Goal: Task Accomplishment & Management: Manage account settings

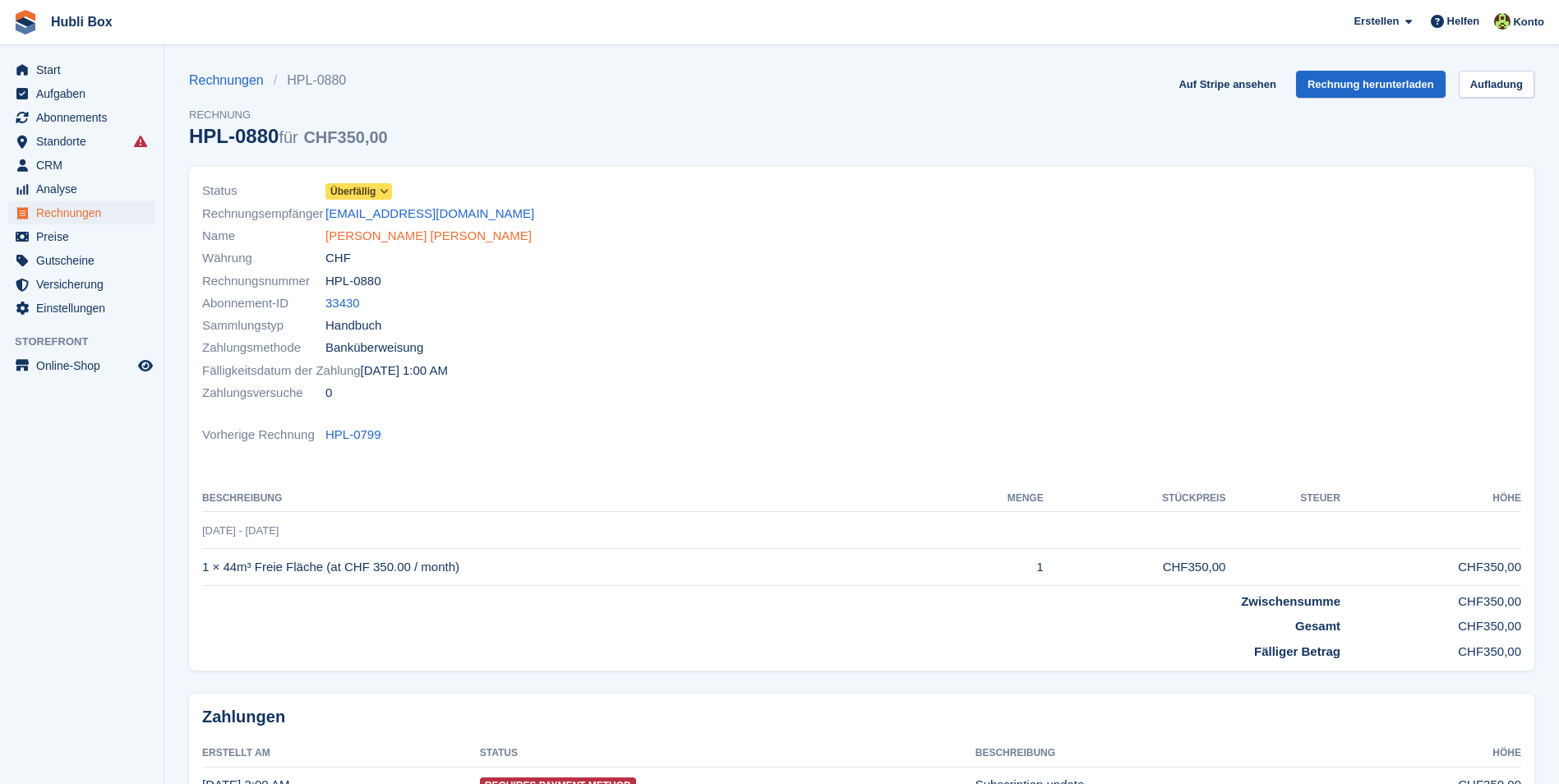
click at [383, 236] on link "[PERSON_NAME] [PERSON_NAME]" at bounding box center [428, 236] width 206 height 19
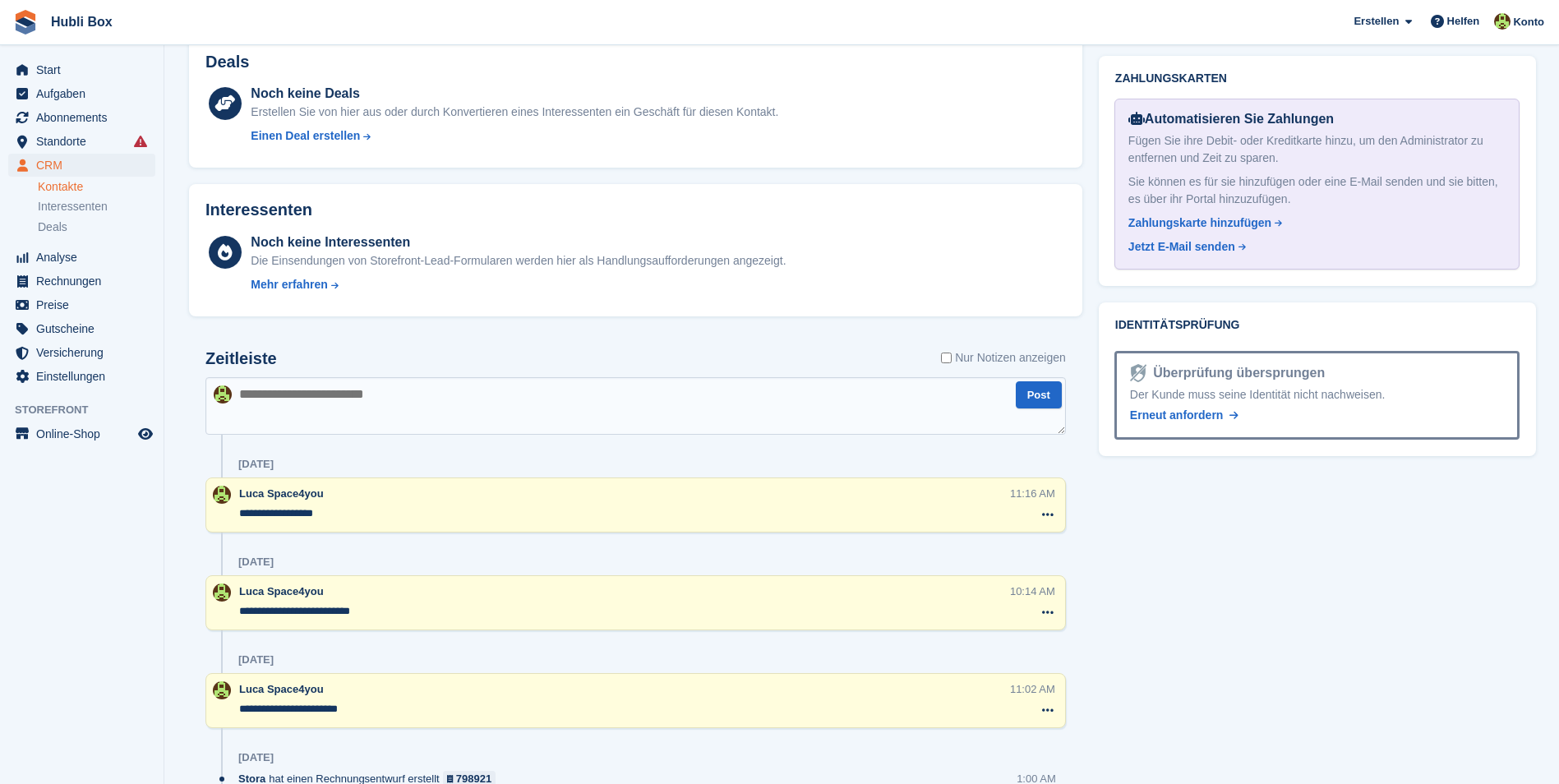
scroll to position [904, 0]
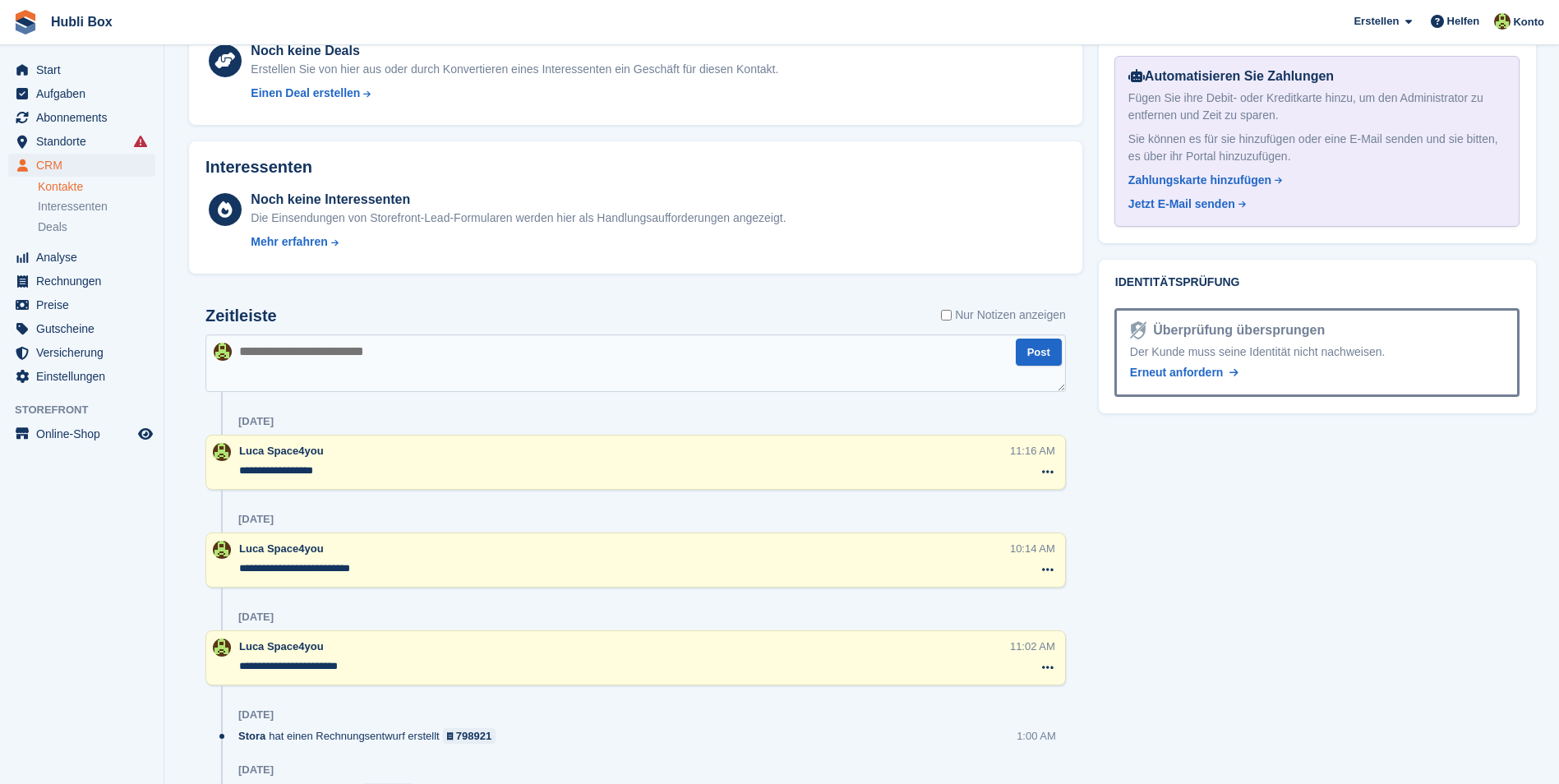
click at [427, 354] on textarea at bounding box center [636, 363] width 861 height 57
type textarea "**********"
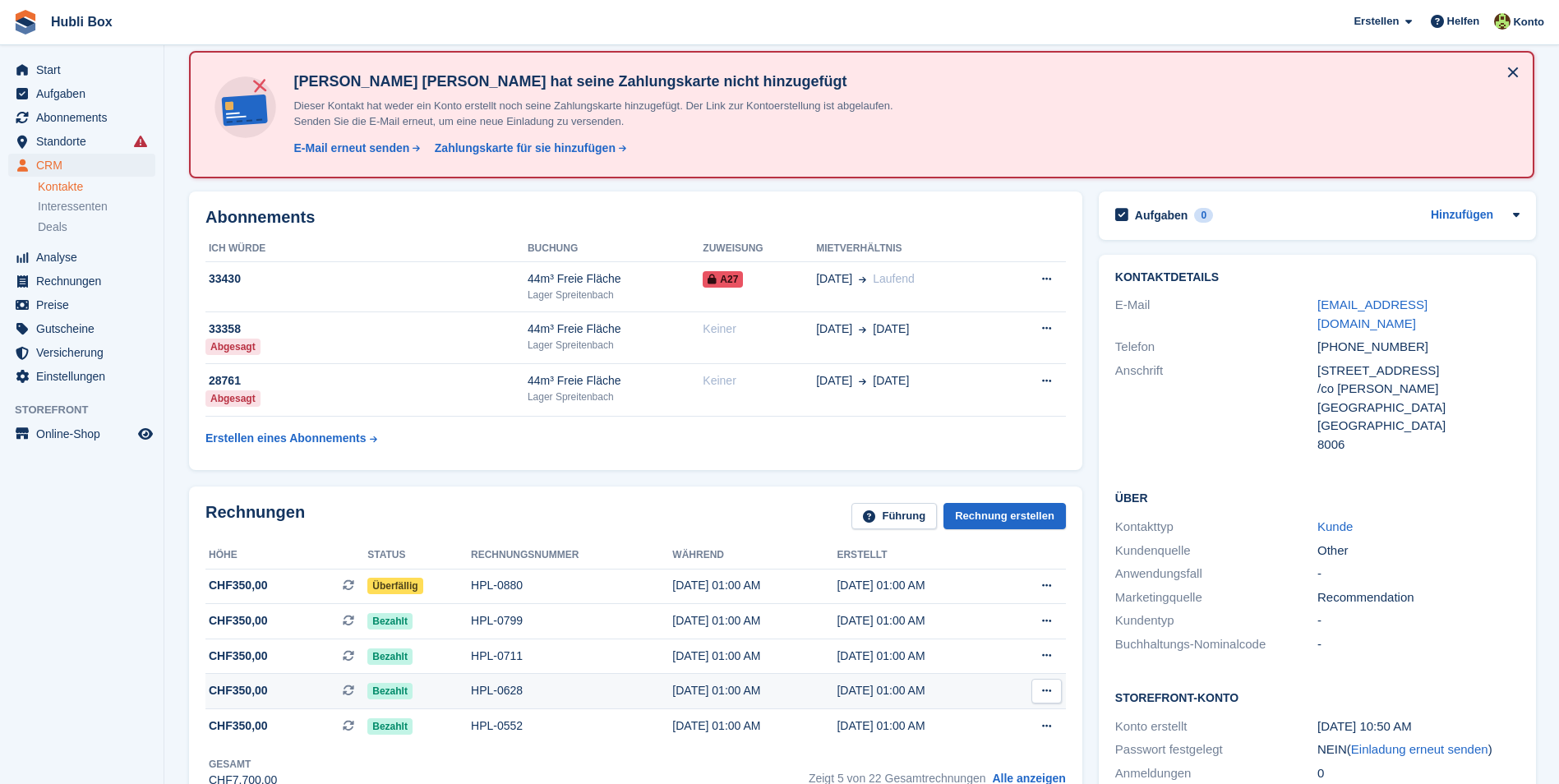
scroll to position [0, 0]
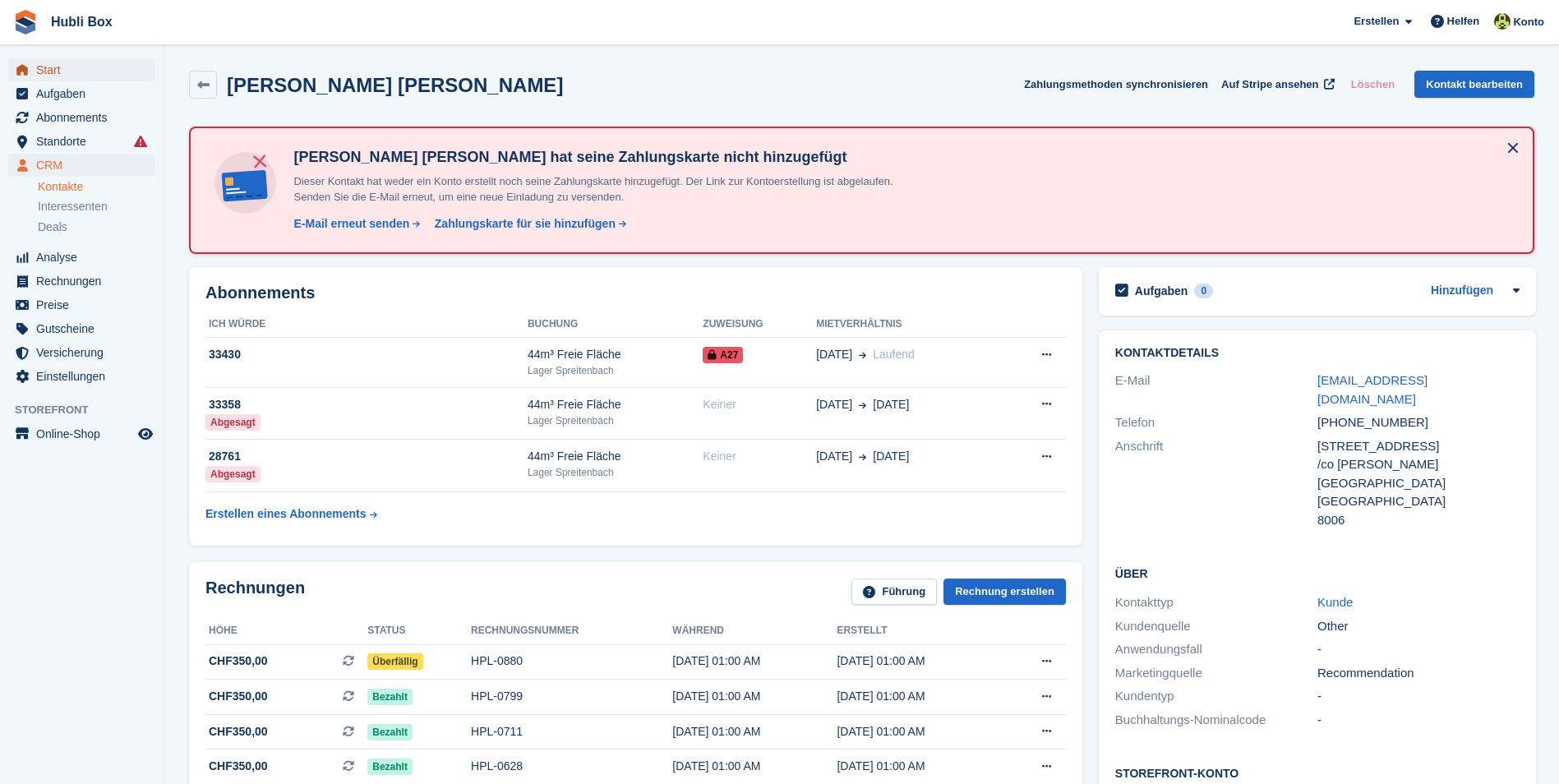
click at [96, 60] on span "Start" at bounding box center [85, 69] width 99 height 23
